Goal: Task Accomplishment & Management: Complete application form

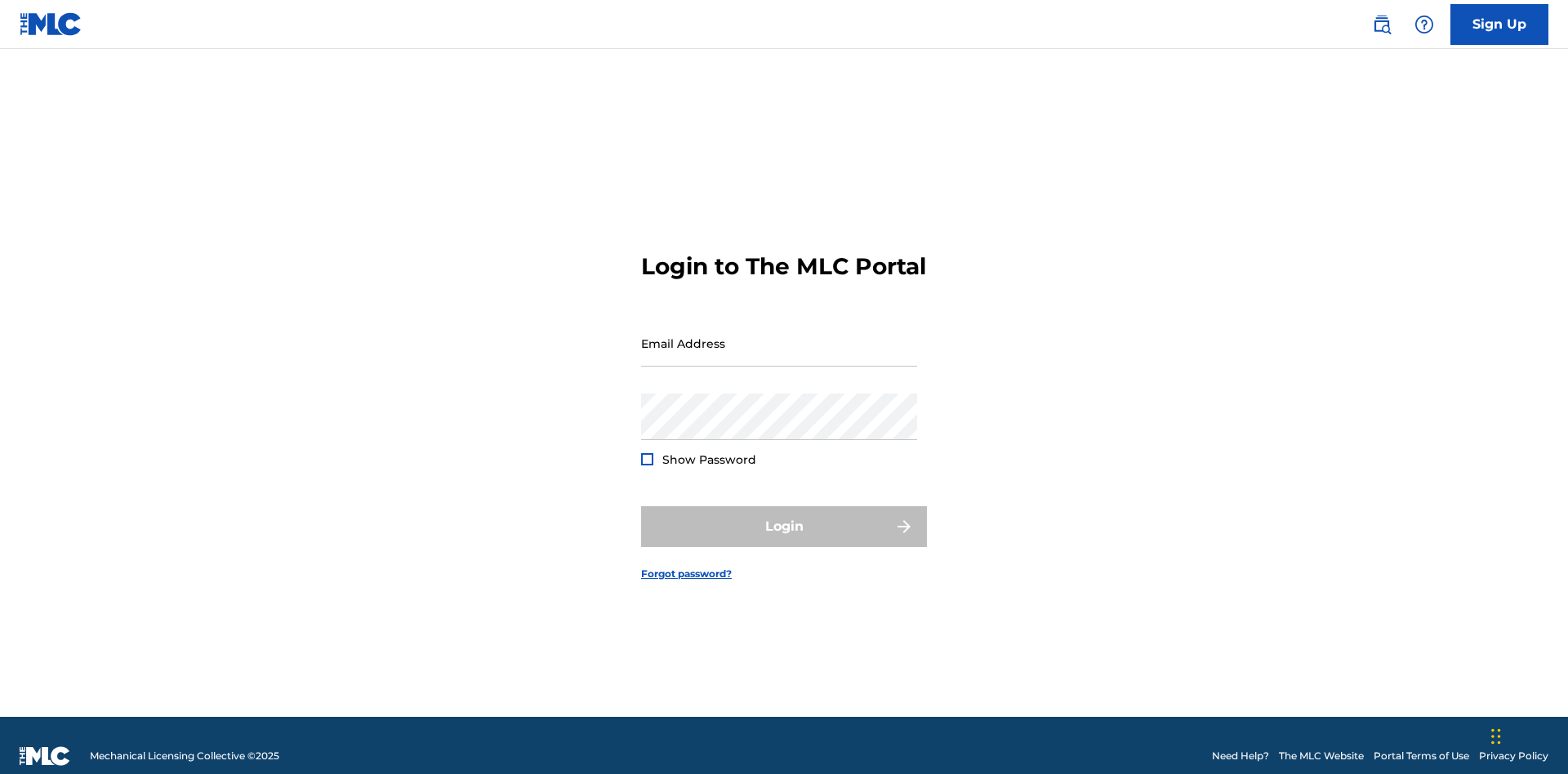
scroll to position [21, 0]
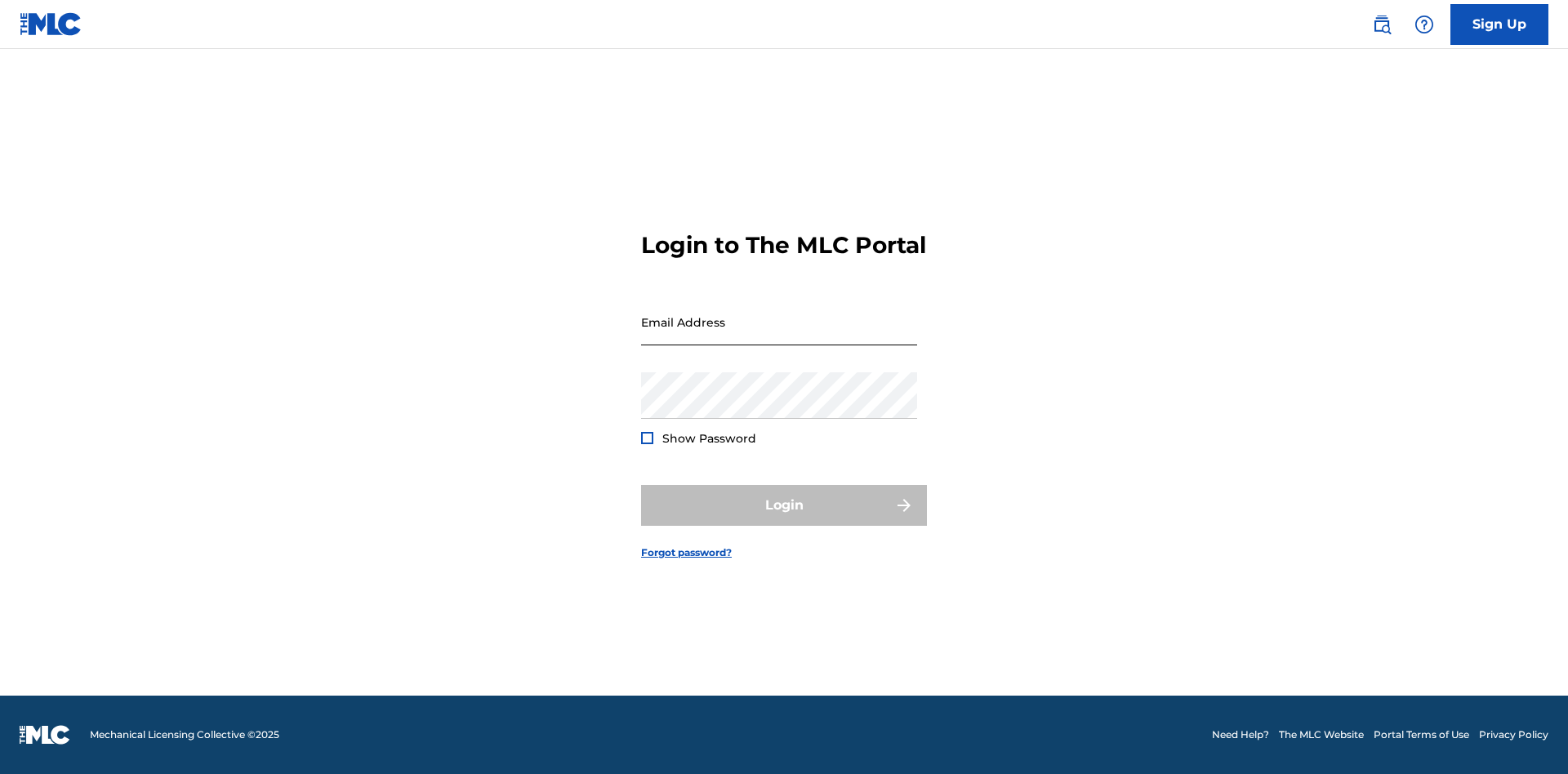
click at [779, 335] on input "Email Address" at bounding box center [779, 322] width 276 height 47
type input "[EMAIL_ADDRESS][DOMAIN_NAME]"
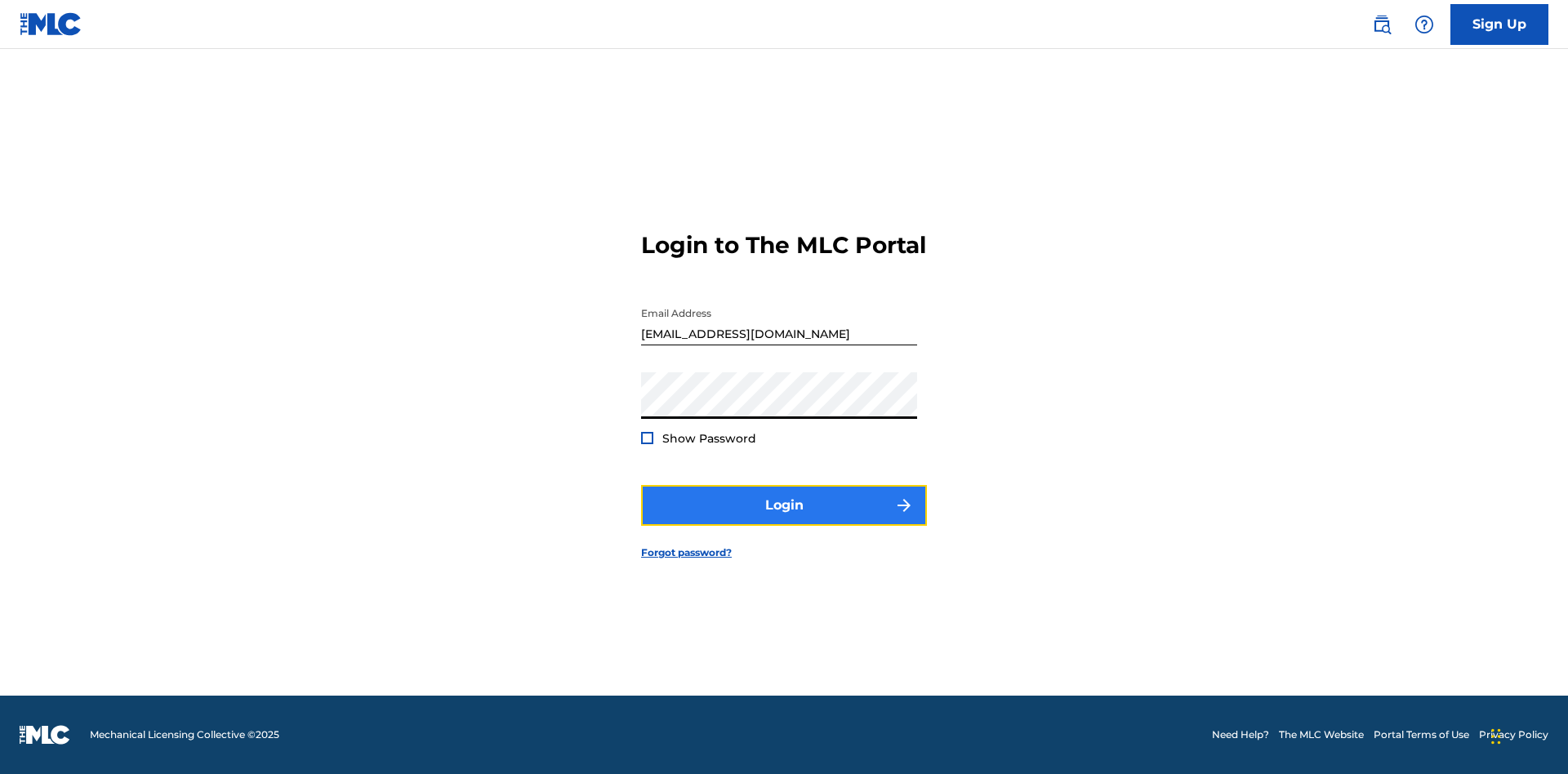
click at [784, 519] on button "Login" at bounding box center [783, 505] width 286 height 41
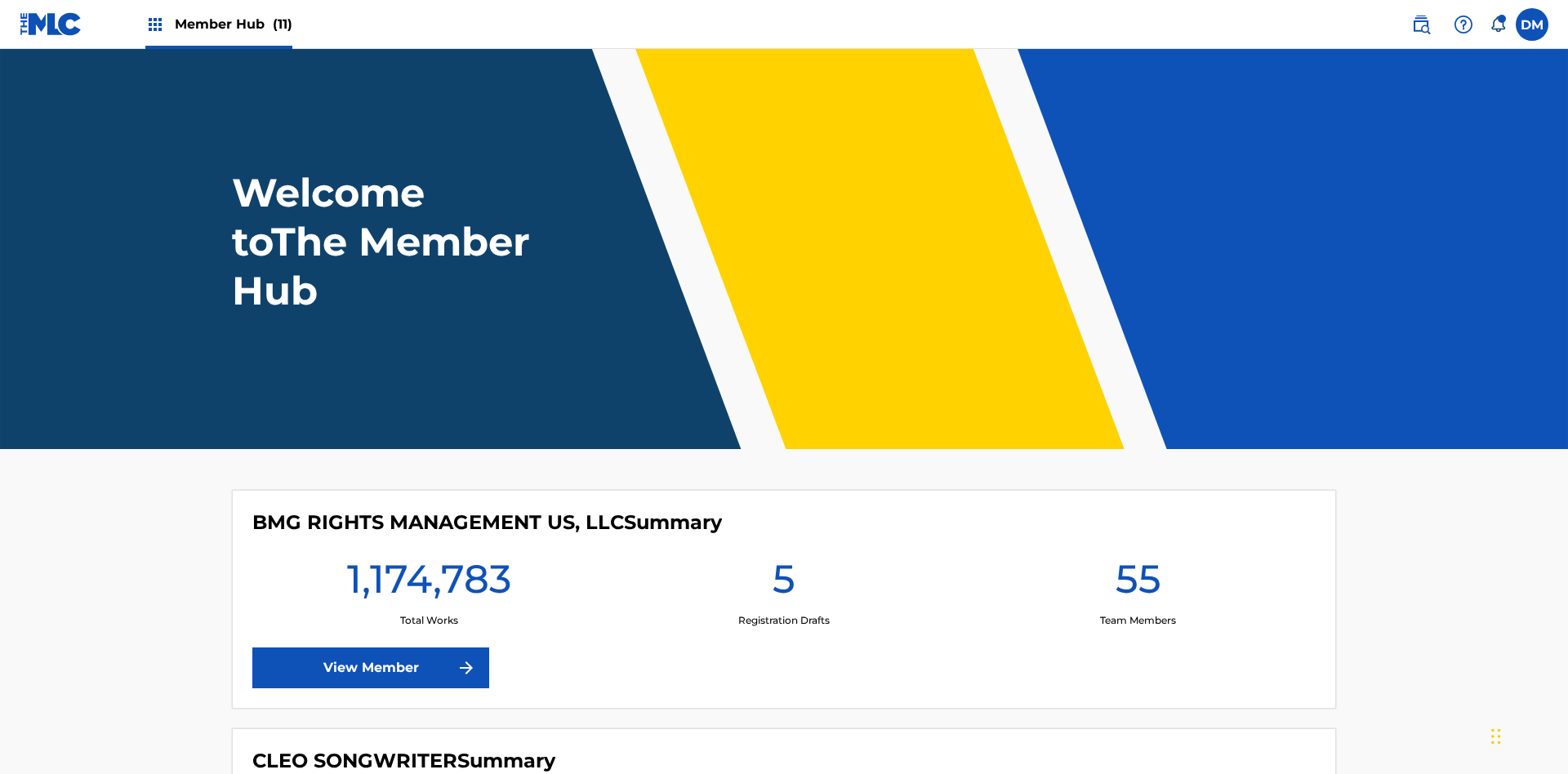
click at [233, 24] on span "Member Hub (11)" at bounding box center [233, 24] width 118 height 19
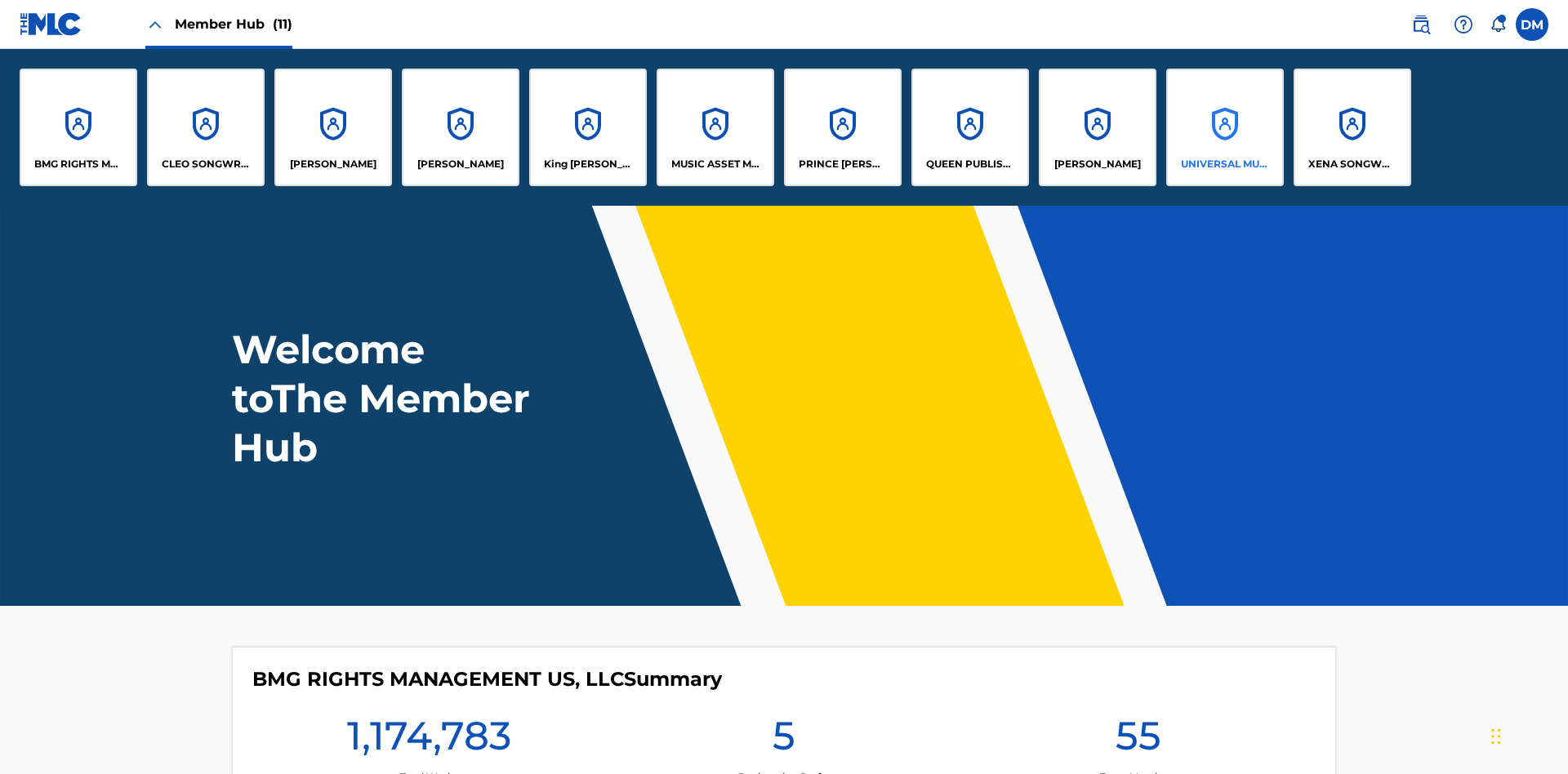
click at [1224, 164] on p "UNIVERSAL MUSIC PUB GROUP" at bounding box center [1224, 164] width 89 height 15
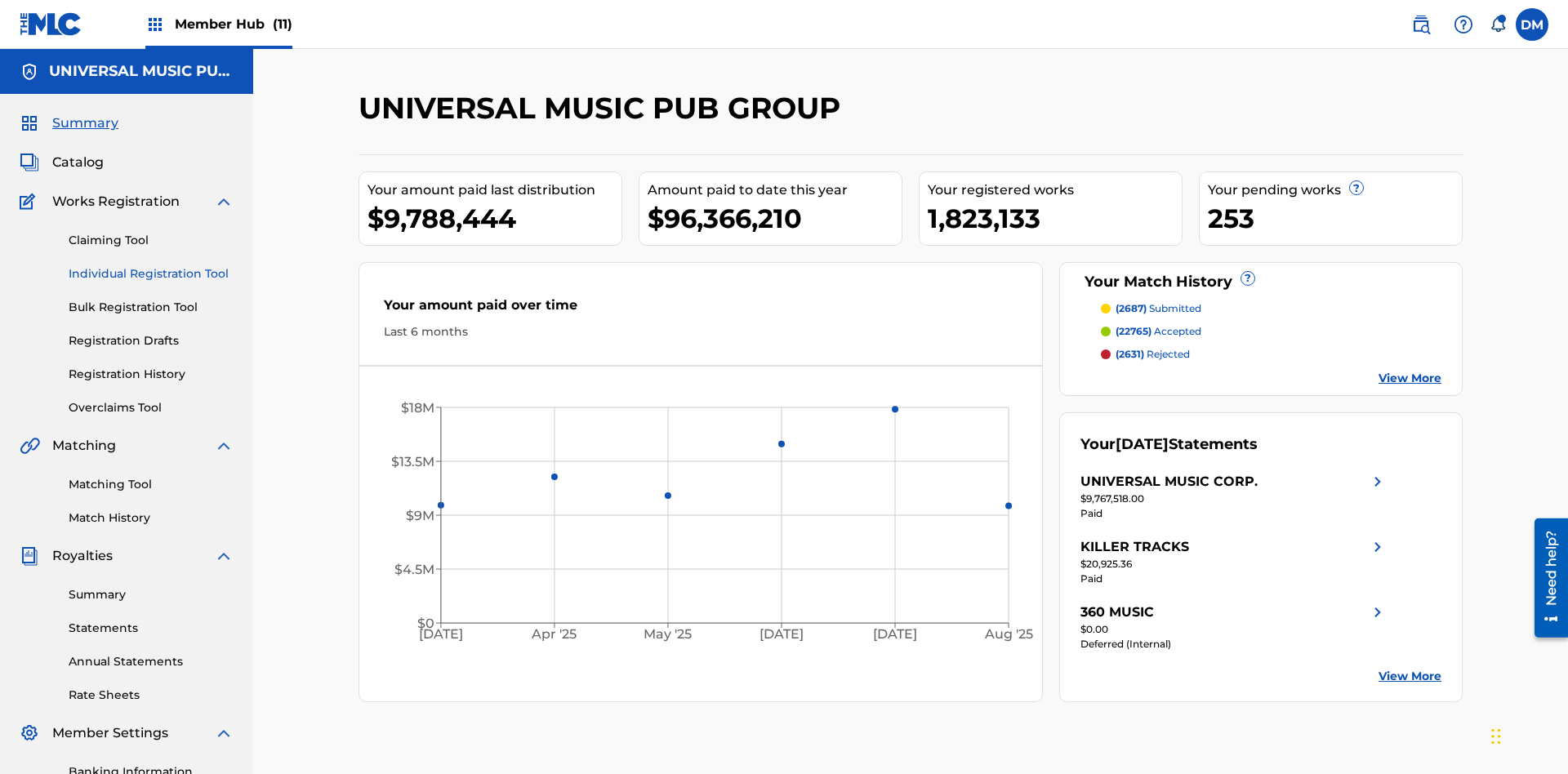
click at [151, 265] on link "Individual Registration Tool" at bounding box center [151, 273] width 164 height 17
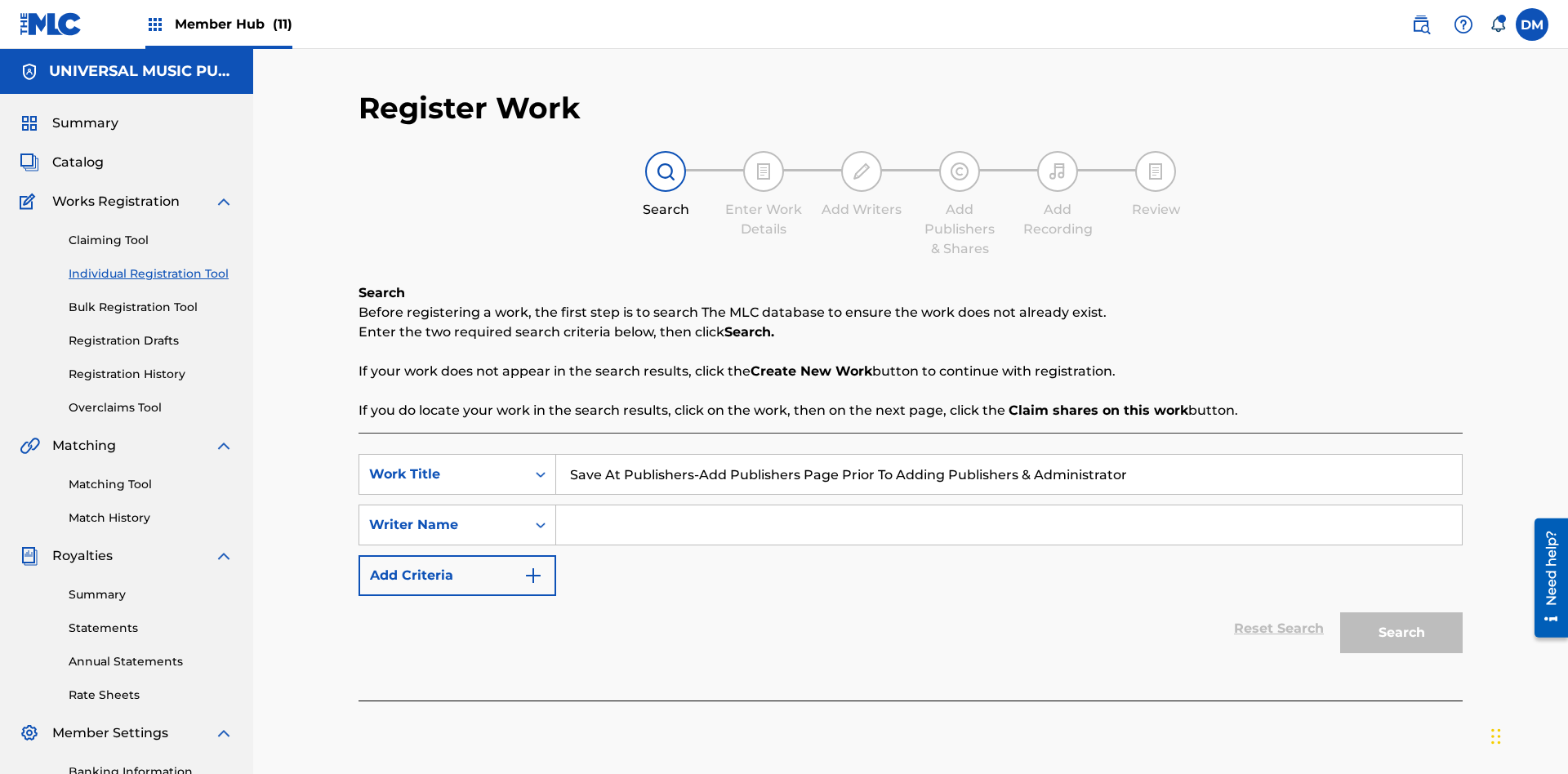
type input "Save At Publishers-Add Publishers Page Prior To Adding Publishers & Administrat…"
click at [1009, 505] on input "Search Form" at bounding box center [1008, 525] width 906 height 39
click at [1401, 612] on button "Search" at bounding box center [1401, 632] width 122 height 41
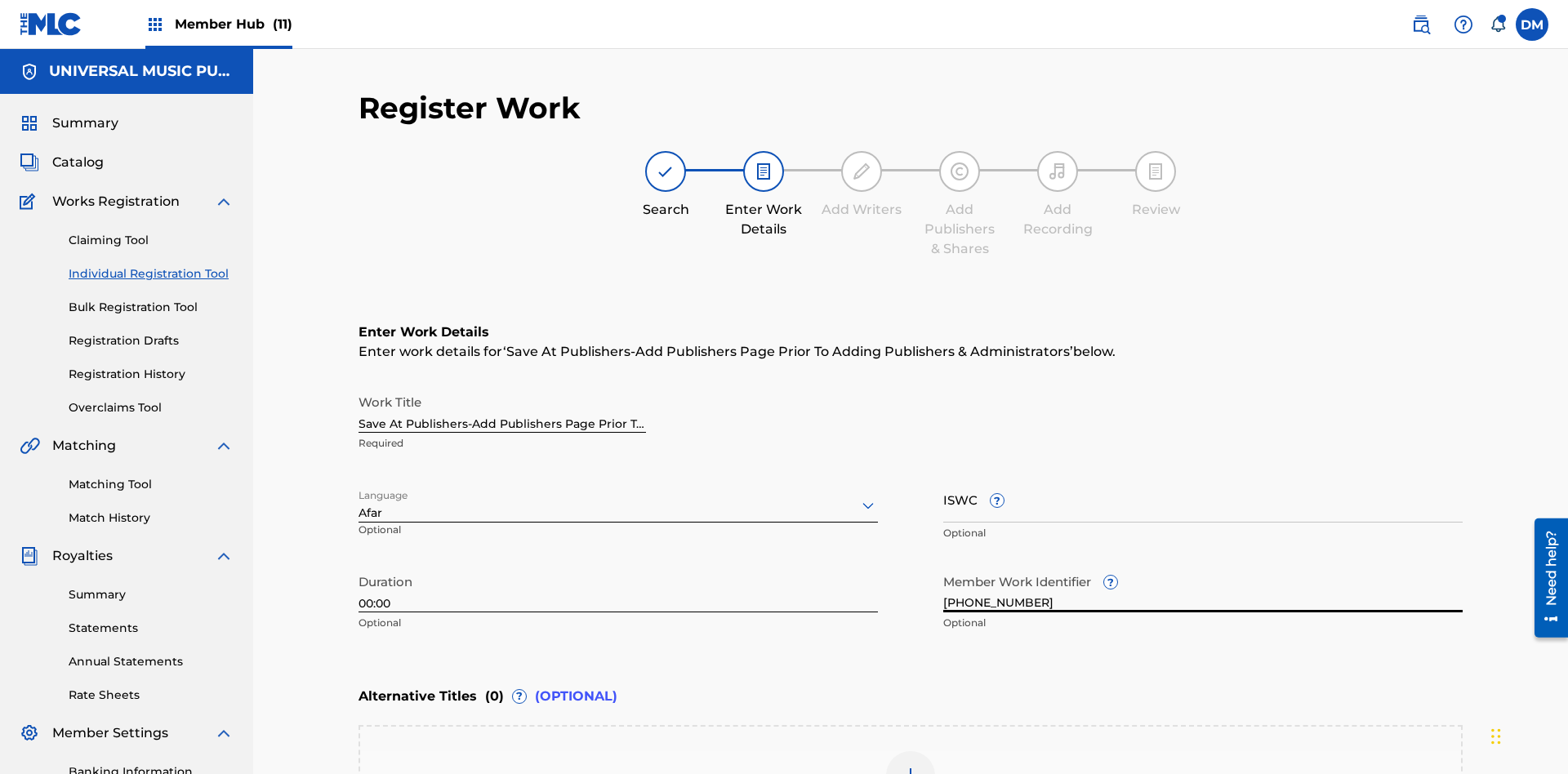
click at [1202, 476] on input "ISWC ?" at bounding box center [1202, 499] width 519 height 47
click at [910, 766] on img at bounding box center [910, 775] width 19 height 19
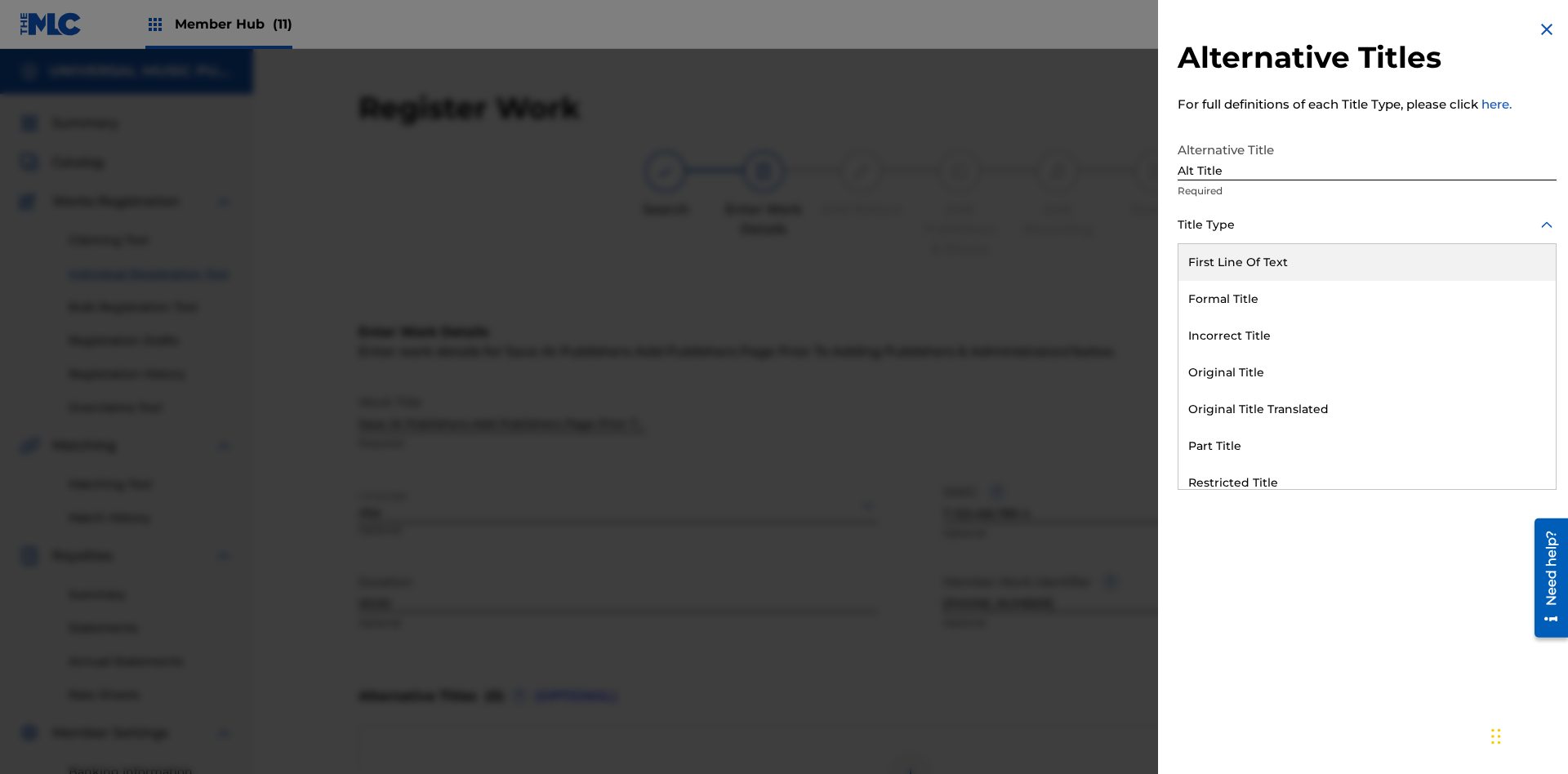
click at [1367, 372] on div "Original Title" at bounding box center [1366, 373] width 377 height 37
click at [1367, 298] on div at bounding box center [1366, 298] width 379 height 20
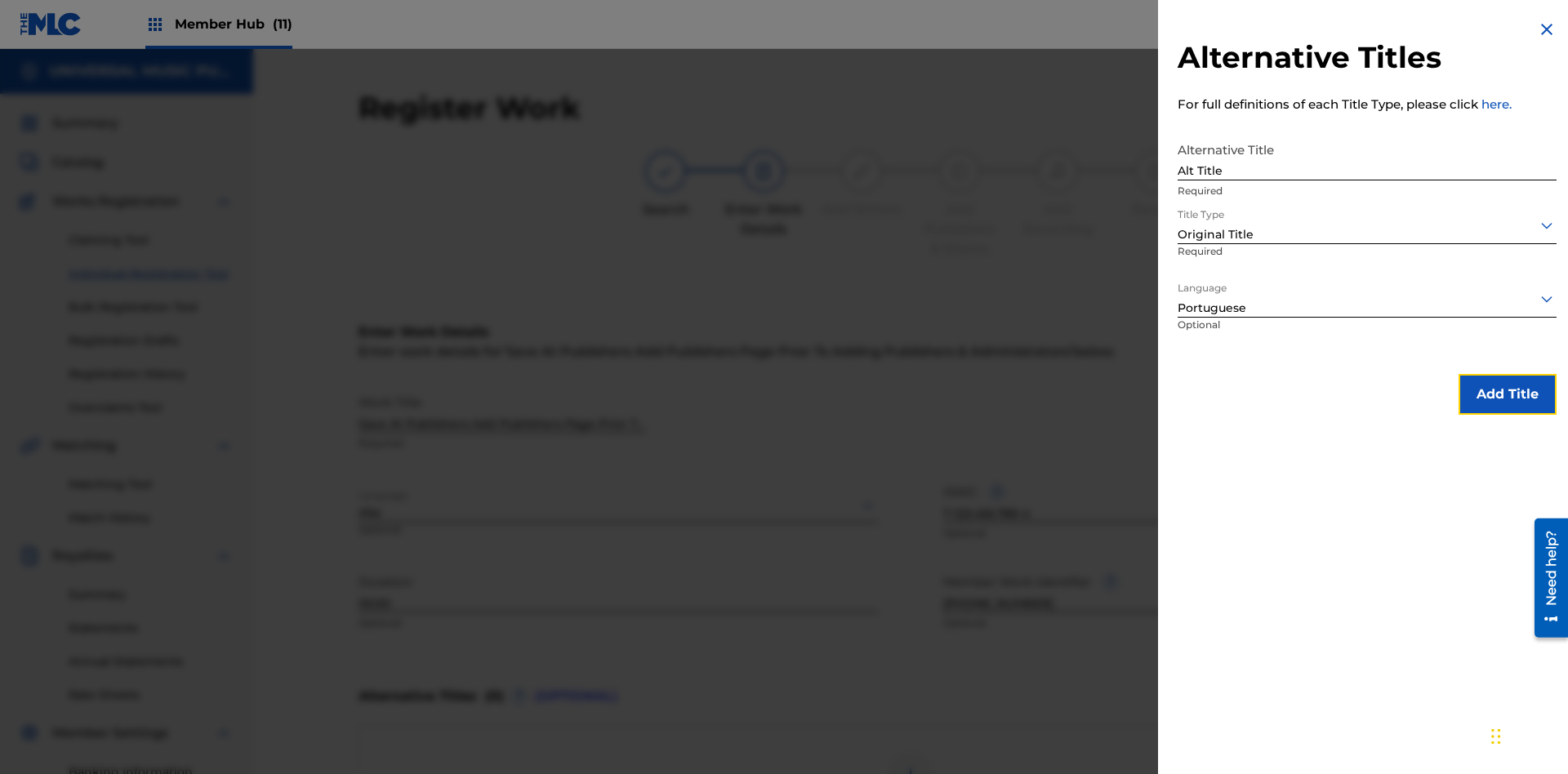
click at [1507, 394] on button "Add Title" at bounding box center [1507, 394] width 98 height 41
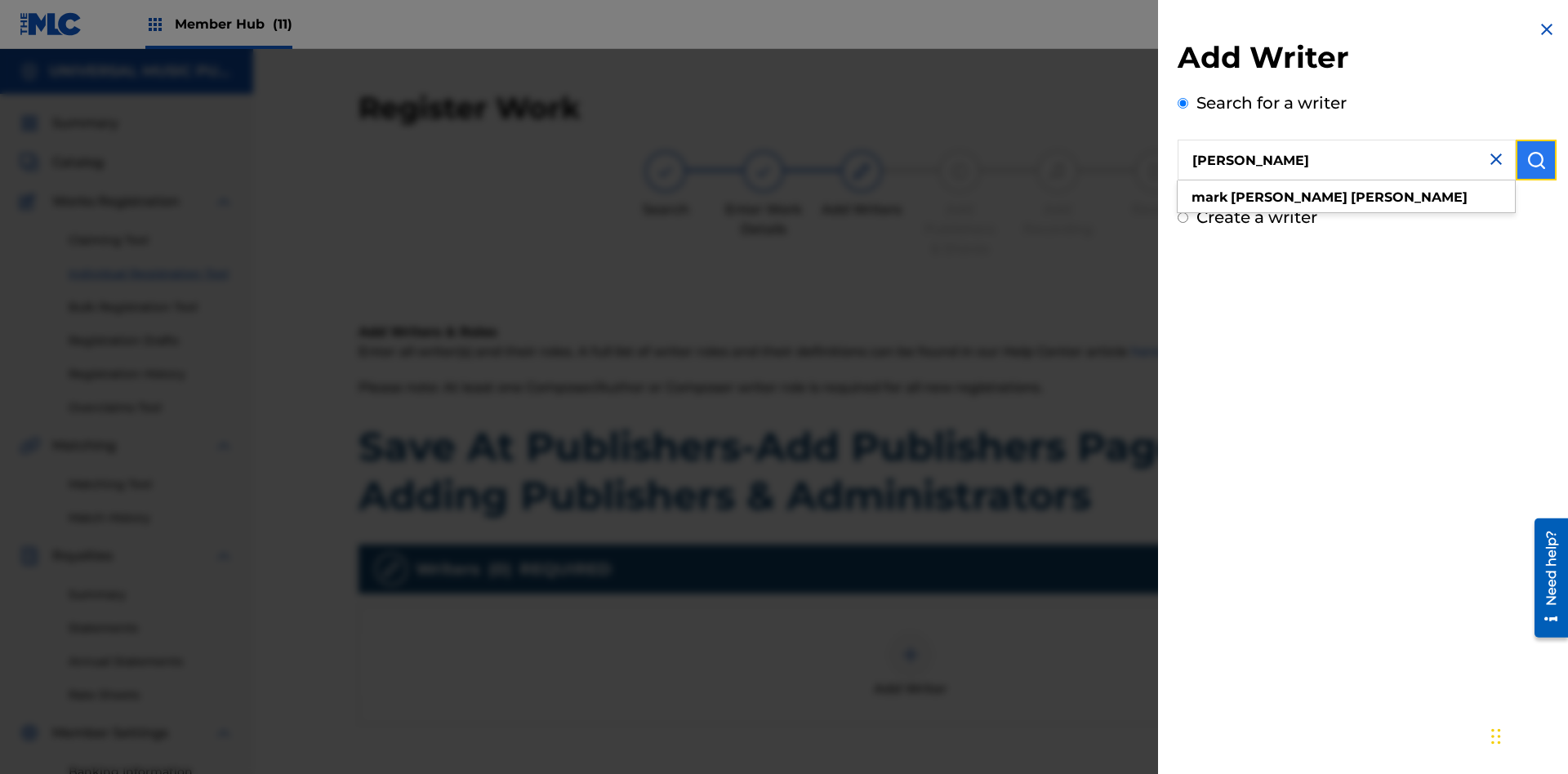
click at [1536, 160] on img "submit" at bounding box center [1535, 159] width 19 height 19
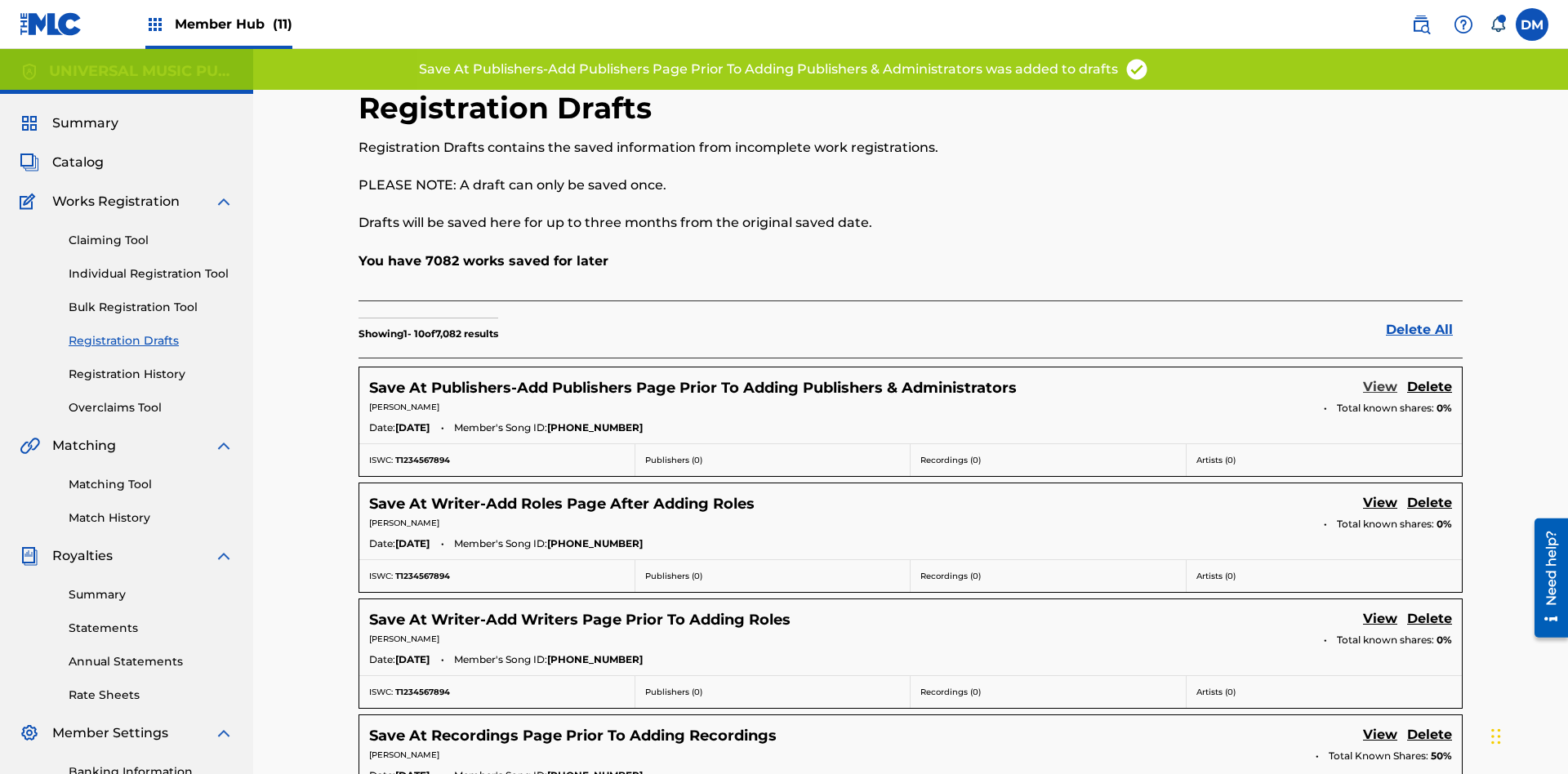
click at [1380, 377] on link "View" at bounding box center [1380, 388] width 35 height 22
